Goal: Task Accomplishment & Management: Manage account settings

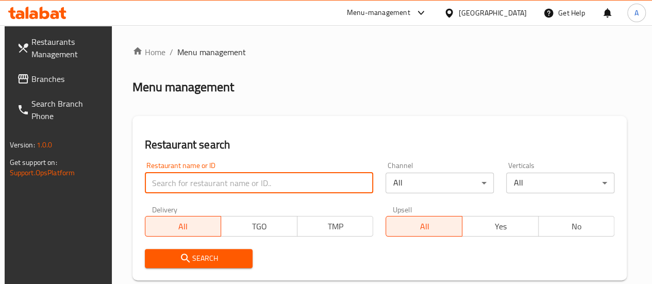
click at [218, 181] on input "search" at bounding box center [259, 183] width 229 height 21
type input "al [DEMOGRAPHIC_DATA]"
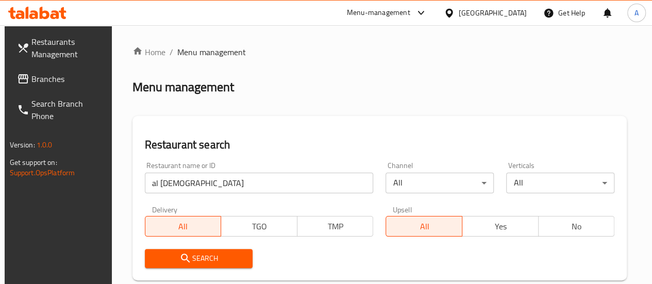
drag, startPoint x: 167, startPoint y: 260, endPoint x: 178, endPoint y: 248, distance: 16.4
click at [168, 260] on span "Search" at bounding box center [199, 258] width 92 height 13
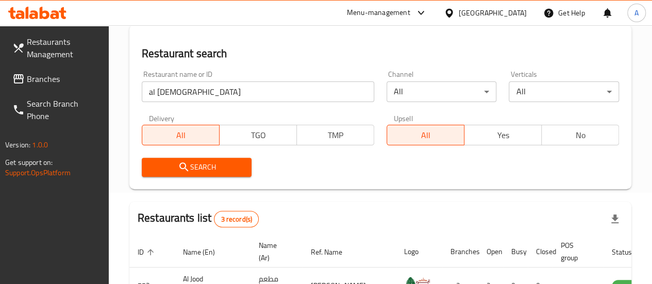
scroll to position [241, 0]
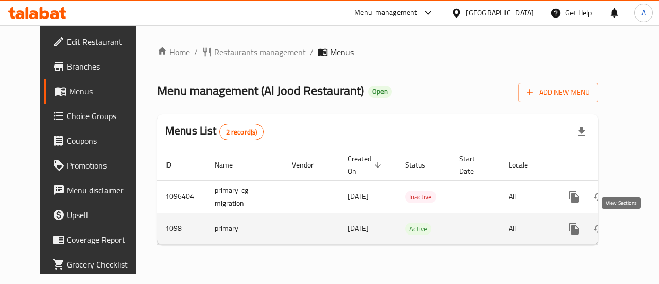
click at [642, 226] on icon "enhanced table" at bounding box center [648, 229] width 12 height 12
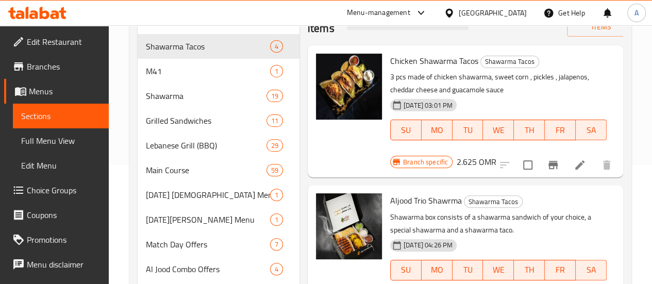
scroll to position [103, 0]
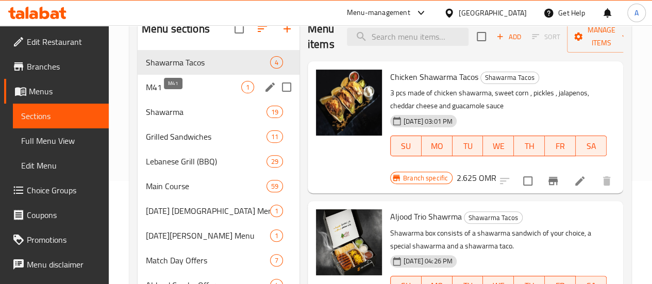
click at [174, 93] on span "M41" at bounding box center [193, 87] width 95 height 12
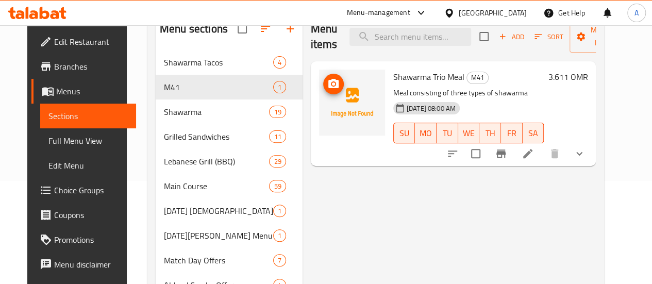
click at [328, 81] on icon "upload picture" at bounding box center [333, 83] width 10 height 9
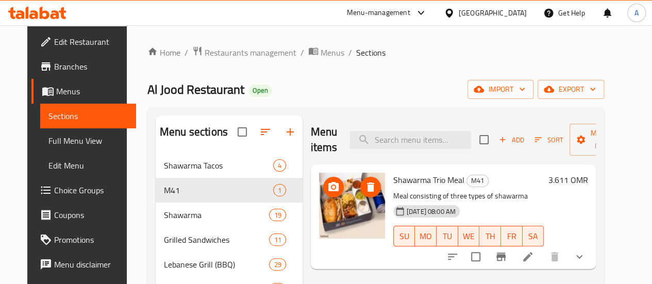
click at [319, 209] on img at bounding box center [352, 206] width 66 height 66
click at [327, 186] on icon "upload picture" at bounding box center [333, 187] width 12 height 12
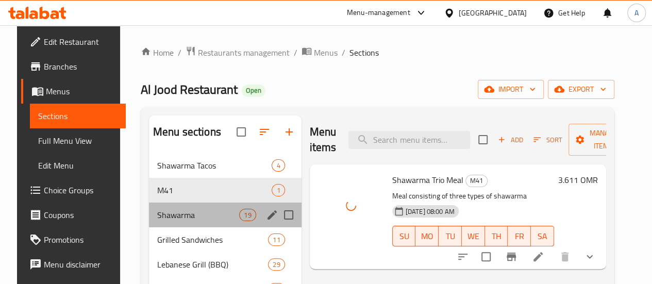
drag, startPoint x: 215, startPoint y: 237, endPoint x: 168, endPoint y: 236, distance: 46.9
click at [215, 227] on div "Shawarma 19" at bounding box center [225, 214] width 152 height 25
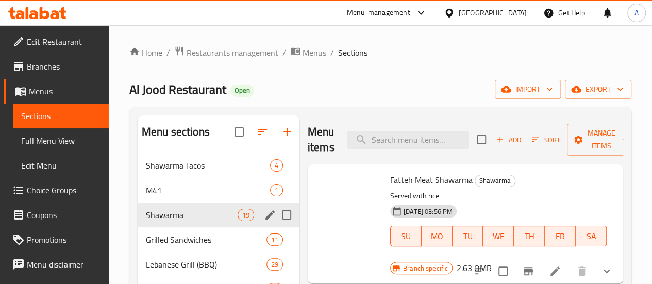
click at [166, 221] on span "Shawarma" at bounding box center [192, 215] width 92 height 12
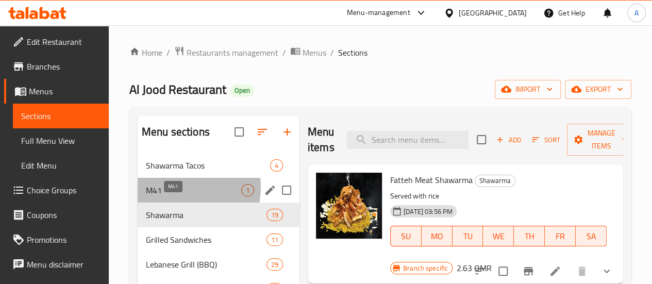
click at [178, 196] on span "M41" at bounding box center [193, 190] width 95 height 12
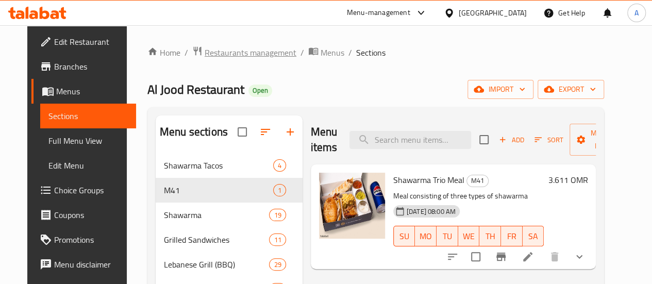
click at [226, 49] on span "Restaurants management" at bounding box center [250, 52] width 92 height 12
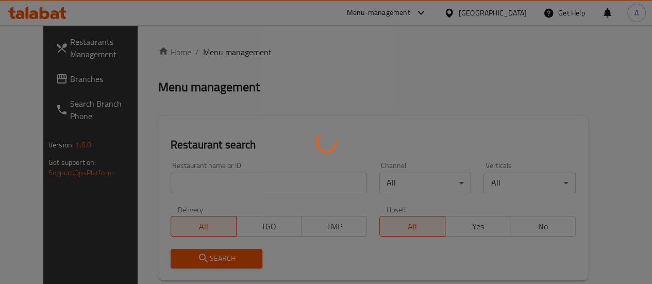
click at [229, 180] on div at bounding box center [326, 142] width 652 height 284
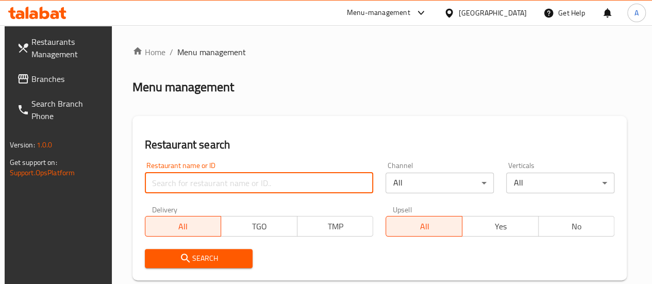
drag, startPoint x: 182, startPoint y: 188, endPoint x: 185, endPoint y: 182, distance: 6.7
click at [182, 187] on input "search" at bounding box center [259, 183] width 229 height 21
type input "hachi basha"
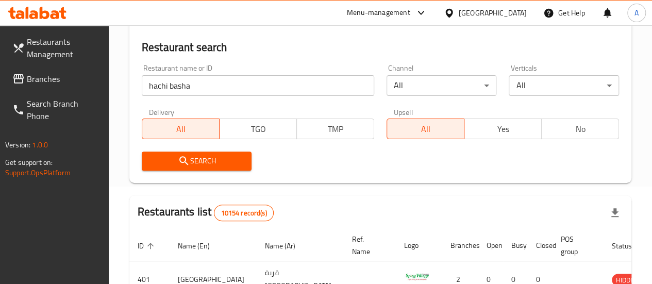
scroll to position [52, 0]
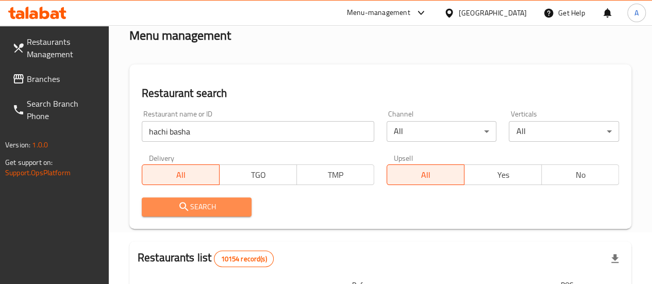
click at [223, 216] on button "Search" at bounding box center [197, 206] width 110 height 19
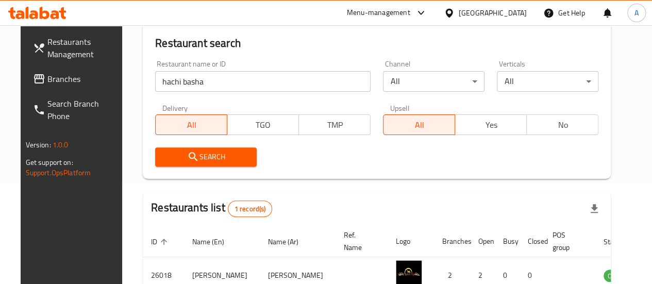
scroll to position [167, 0]
